Goal: Task Accomplishment & Management: Manage account settings

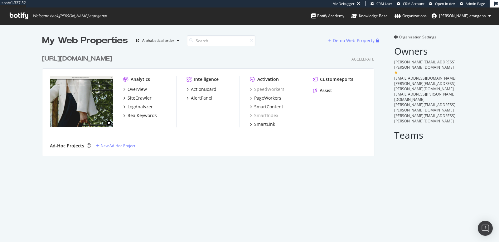
scroll to position [104, 332]
click at [130, 97] on div "SiteCrawler" at bounding box center [139, 98] width 24 height 6
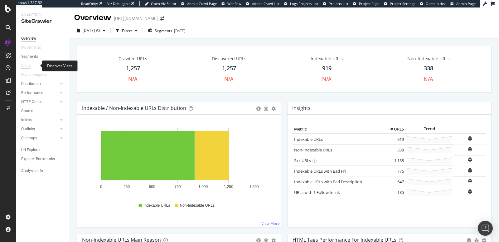
click at [27, 64] on div "Visits" at bounding box center [25, 65] width 9 height 7
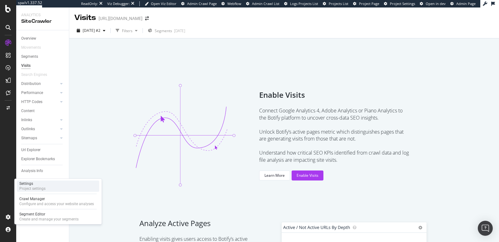
click at [31, 183] on div "Settings" at bounding box center [32, 183] width 26 height 5
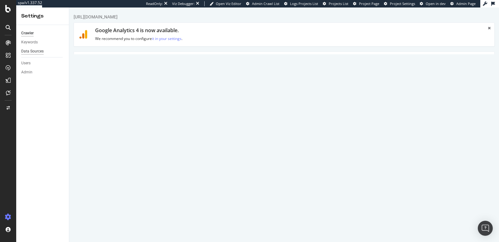
click at [37, 50] on div "Data Sources" at bounding box center [32, 51] width 22 height 7
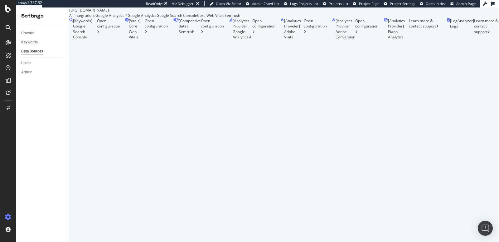
click at [127, 18] on div "Google Analytics 4" at bounding box center [111, 15] width 32 height 5
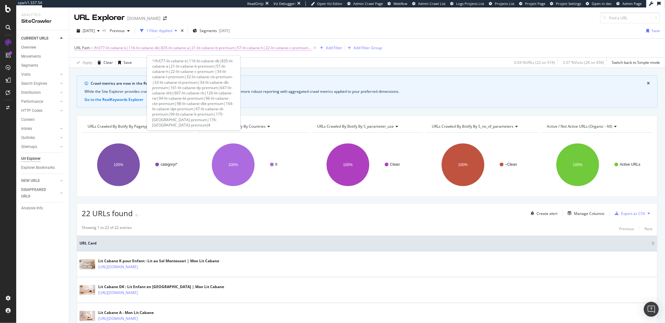
click at [164, 47] on span "/fr/(77-lit-cabane-k|116-lit-cabane-dk|835-lit-cabane-a|21-lit-cabane-b-premium…" at bounding box center [203, 48] width 218 height 9
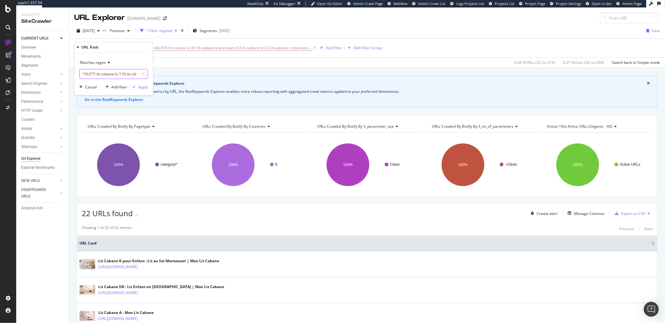
click at [110, 75] on input "^/fr/(77-lit-cabane-k|116-lit-cabane-dk|835-lit-cabane-a|21-lit-cabane-b-premiu…" at bounding box center [109, 74] width 59 height 10
paste input "https?:\/\/(?:www\.)?monlitcabane\.com\/fr\/(77-lit-cabane-k|116-lit-cabane-dk|…"
paste input "/fr/(77-lit-cabane-k|116-lit-cabane-dk|835-lit-cabane-a|21-lit-cabane-b-premium…"
type input "^/fr/(77-lit-cabane-k|116-lit-cabane-dk|835-lit-cabane-a|21-lit-cabane-b-premiu…"
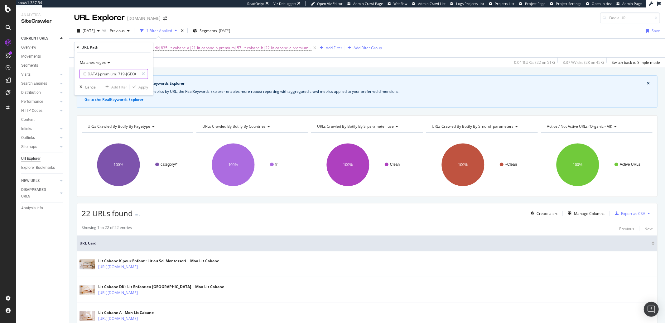
scroll to position [0, 0]
click at [98, 79] on div "Matches regex ^/fr/(77-lit-cabane-k|116-lit-cabane-dk|835-lit-cabane-a|21-lit-c…" at bounding box center [113, 74] width 79 height 42
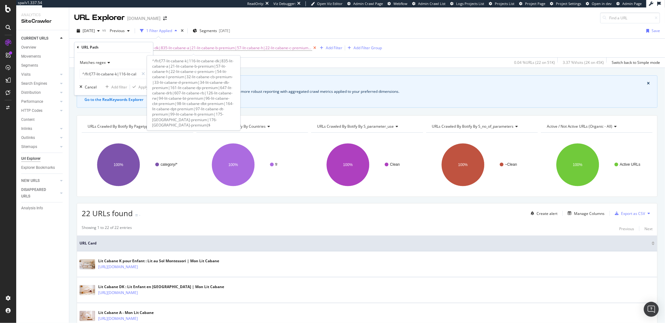
click at [312, 47] on icon at bounding box center [314, 48] width 5 height 6
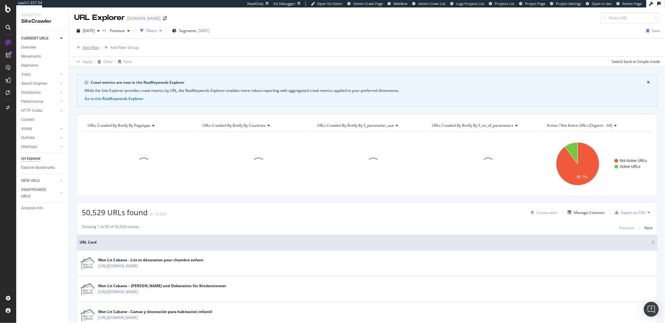
click at [91, 50] on div "Add Filter" at bounding box center [91, 47] width 17 height 5
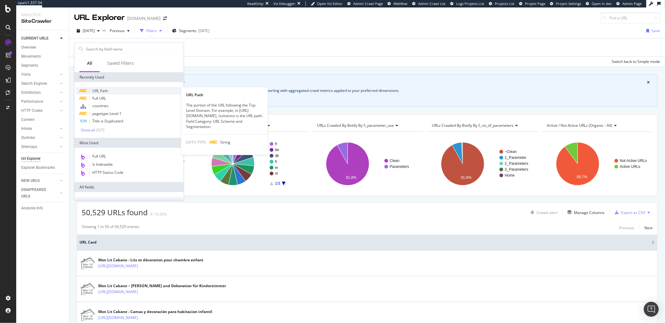
click at [104, 89] on span "URL Path" at bounding box center [100, 90] width 16 height 5
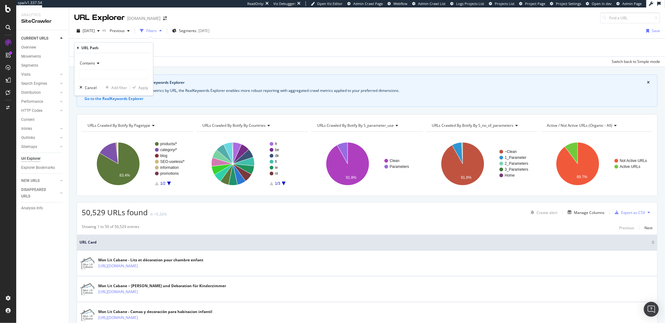
click at [97, 63] on icon at bounding box center [97, 63] width 4 height 4
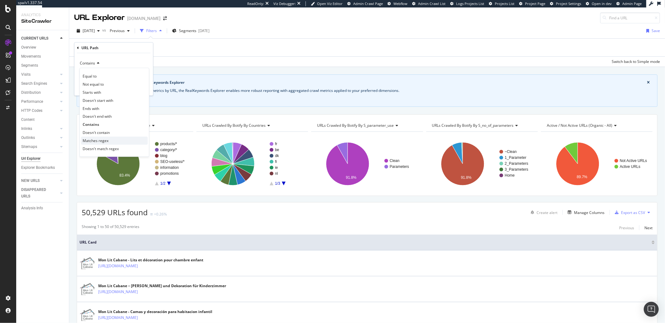
click at [101, 142] on span "Matches regex" at bounding box center [96, 140] width 26 height 5
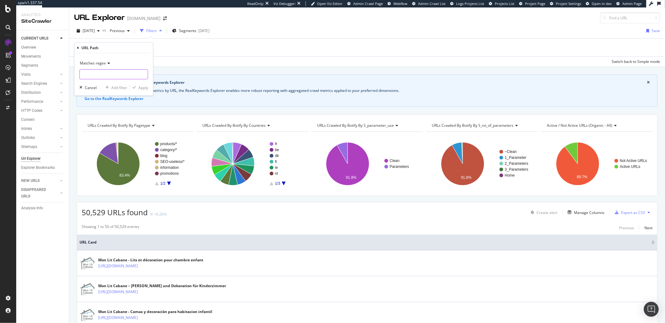
click at [99, 75] on input "text" at bounding box center [114, 74] width 68 height 10
paste input "^/fr/(77-lit-cabane-k|116-lit-cabane-dk|835-lit-cabane-a|21-lit-cabane-b-premiu…"
type input "^/fr/(77-lit-cabane-k|116-lit-cabane-dk|835-lit-cabane-a|21-lit-cabane-b-premiu…"
click at [137, 75] on input "^/fr/(77-lit-cabane-k|116-lit-cabane-dk|835-lit-cabane-a|21-lit-cabane-b-premiu…" at bounding box center [109, 74] width 59 height 10
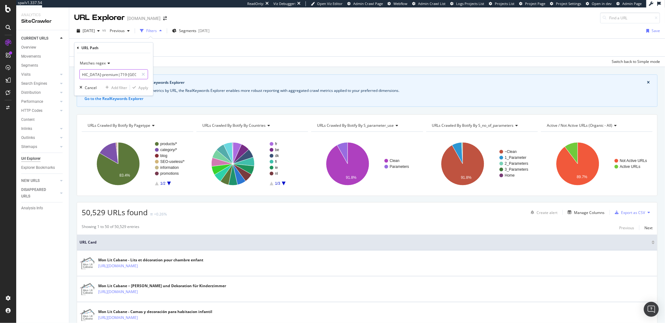
click at [134, 75] on input "^/fr/(77-lit-cabane-k|116-lit-cabane-dk|835-lit-cabane-a|21-lit-cabane-b-premiu…" at bounding box center [109, 74] width 59 height 10
paste input "^/fr/(77-lit-cabane-k|116-lit-cabane-dk|835-lit-cabane-a|21-lit-cabane-b-premiu…"
click at [134, 75] on input "^/fr/(77-lit-cabane-k|116-lit-cabane-dk|835-lit-cabane-a|21-lit-cabane-b-premiu…" at bounding box center [109, 74] width 59 height 10
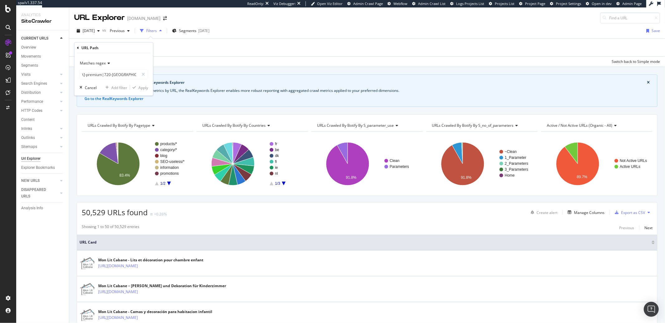
scroll to position [0, 0]
paste input "177-dakar-premium|720-brasilia-premium|719-caracas-premium|966-caracas-premium-…"
type input "^/fr/(177-dakar-premium|720-brasilia-premium|719-caracas-premium|966-caracas-pr…"
click at [138, 87] on div "Apply" at bounding box center [143, 87] width 10 height 5
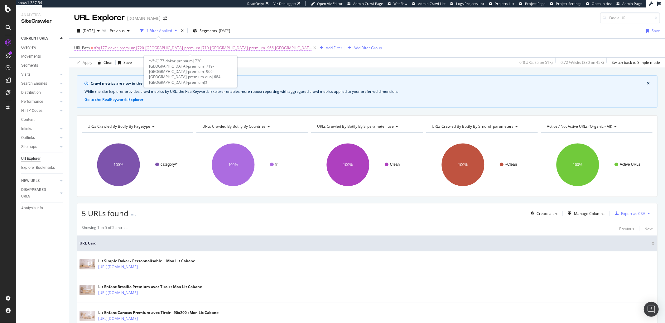
click at [261, 49] on span "/fr/(177-dakar-premium|720-brasilia-premium|719-caracas-premium|966-caracas-pre…" at bounding box center [203, 48] width 218 height 9
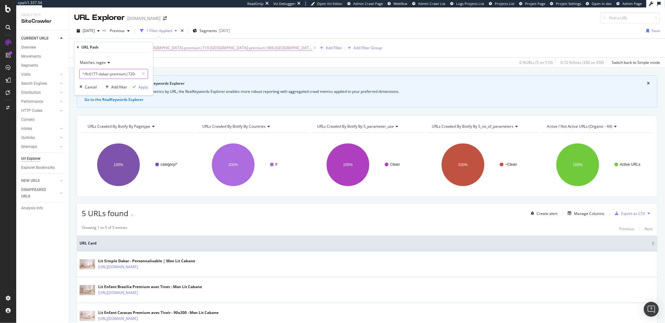
click at [94, 74] on input "^/fr/(177-dakar-premium|720-brasilia-premium|719-caracas-premium|966-caracas-pr…" at bounding box center [109, 74] width 59 height 10
paste input "821-lit-mezzanine-w|830-lit-mezzanine-wl|792-lit-superpose-w|793-lit-superpose-…"
type input "^/fr/(821-lit-mezzanine-w|830-lit-mezzanine-wl|792-lit-superpose-w|793-lit-supe…"
click at [139, 87] on div "Apply" at bounding box center [143, 86] width 10 height 5
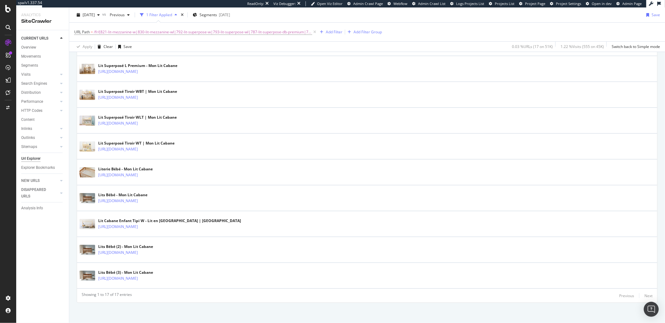
scroll to position [402, 0]
click at [329, 33] on div "Add Filter" at bounding box center [334, 31] width 17 height 5
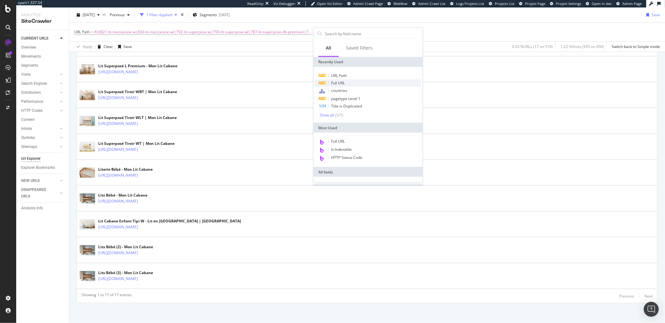
click at [335, 83] on span "Full URL" at bounding box center [338, 82] width 14 height 5
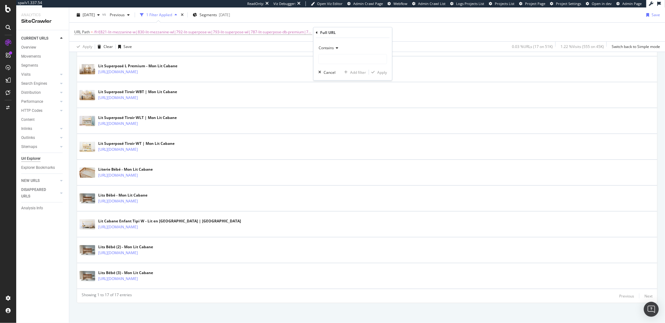
click at [335, 50] on icon at bounding box center [336, 48] width 4 height 4
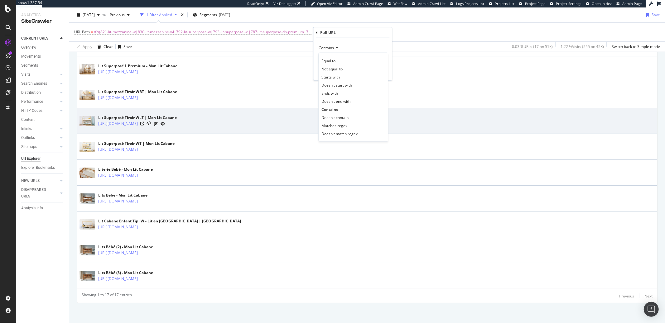
click at [332, 124] on span "Matches regex" at bounding box center [334, 125] width 26 height 5
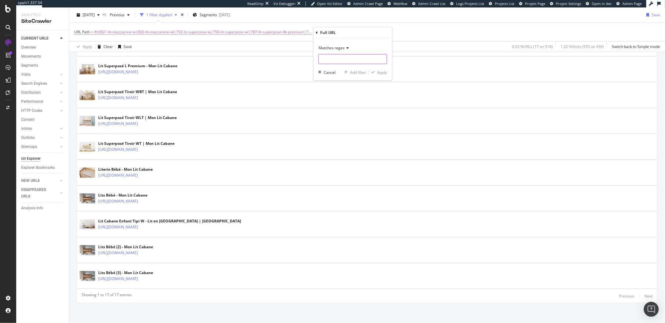
click at [328, 62] on input "text" at bounding box center [352, 59] width 68 height 10
type input "?page="
click at [343, 48] on span "Matches regex" at bounding box center [331, 47] width 26 height 5
click at [332, 110] on span "Contains" at bounding box center [328, 109] width 15 height 5
click at [333, 49] on span "Contains" at bounding box center [325, 47] width 15 height 5
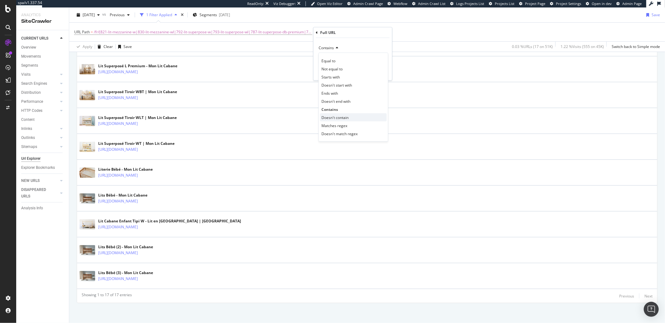
click at [332, 119] on span "Doesn't contain" at bounding box center [334, 117] width 27 height 5
click at [361, 60] on input "?page=" at bounding box center [347, 59] width 59 height 10
click at [332, 55] on input "?page=" at bounding box center [347, 59] width 59 height 10
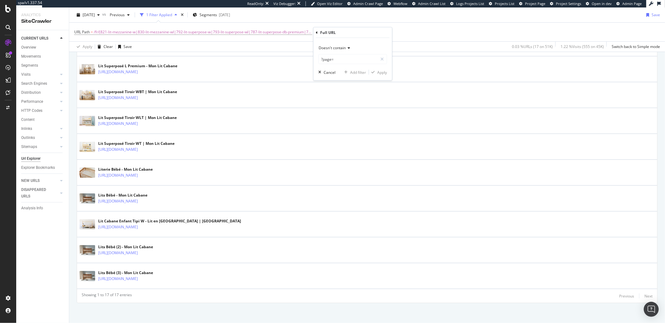
click at [317, 33] on icon at bounding box center [317, 33] width 2 height 4
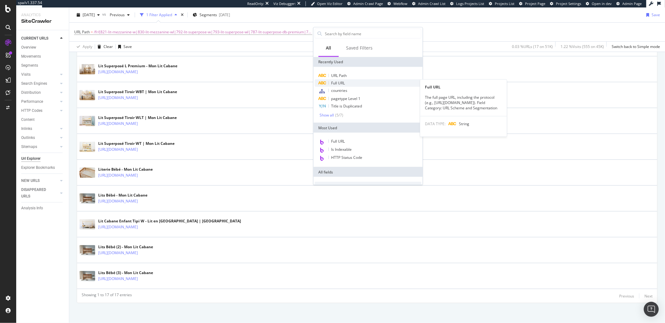
click at [340, 84] on span "Full URL" at bounding box center [338, 82] width 14 height 5
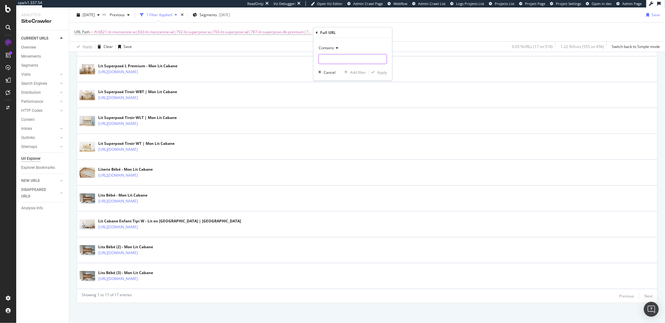
click at [334, 60] on input "text" at bounding box center [352, 59] width 68 height 10
click at [331, 50] on div "Contains" at bounding box center [352, 48] width 69 height 10
click at [331, 117] on span "Doesn't contain" at bounding box center [334, 117] width 27 height 5
click at [333, 62] on input "text" at bounding box center [352, 59] width 68 height 10
click at [340, 53] on div "Doesn't contain" at bounding box center [352, 48] width 69 height 10
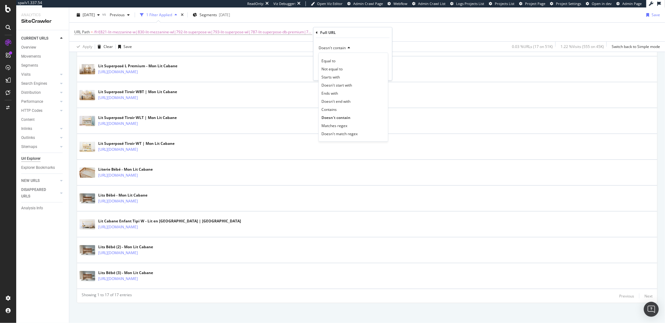
click at [340, 49] on span "Doesn't contain" at bounding box center [331, 47] width 27 height 5
click at [340, 50] on div "Doesn't contain" at bounding box center [352, 48] width 69 height 10
click at [341, 49] on span "Doesn't contain" at bounding box center [331, 47] width 27 height 5
click at [340, 50] on span "Doesn't contain" at bounding box center [331, 47] width 27 height 5
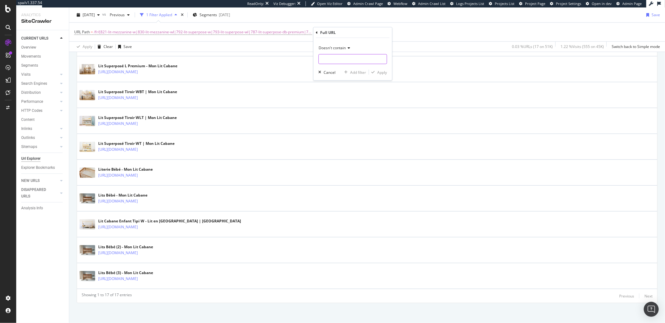
click at [357, 60] on input "text" at bounding box center [352, 59] width 68 height 10
paste input "?page="
type input "?page="
click at [376, 73] on div "button" at bounding box center [373, 72] width 8 height 4
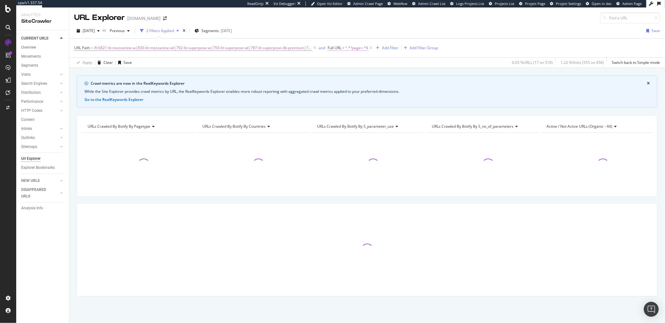
click at [355, 51] on span "^.*?page=.*$" at bounding box center [356, 48] width 23 height 9
click at [360, 25] on div "2025 Sep. 27th vs Previous 2 Filters Applied Segments 2025-06-19 Save URL Path …" at bounding box center [367, 45] width 596 height 45
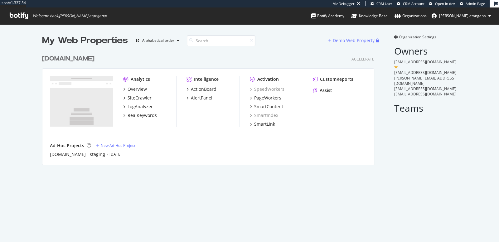
scroll to position [112, 332]
click at [145, 108] on div "LogAnalyzer" at bounding box center [139, 106] width 25 height 6
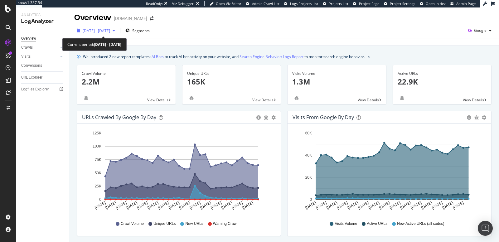
click at [104, 31] on span "2025 Sep. 1st - Sep. 30th" at bounding box center [96, 30] width 27 height 5
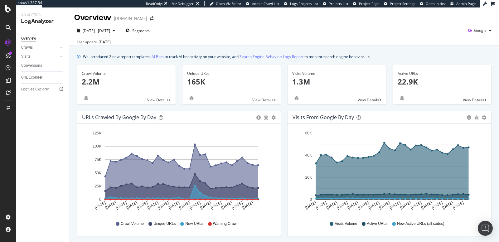
click at [240, 24] on div "2025 Sep. 1st - Sep. 30th Segments Google Last update Oct. 02, 2025" at bounding box center [283, 34] width 429 height 23
click at [41, 91] on div "Logfiles Explorer" at bounding box center [35, 89] width 28 height 7
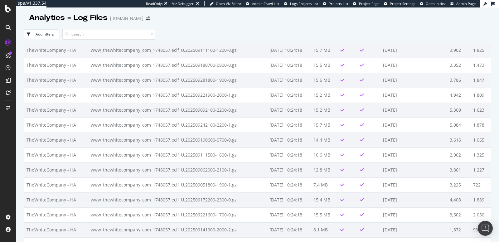
scroll to position [2613, 0]
